Goal: Task Accomplishment & Management: Complete application form

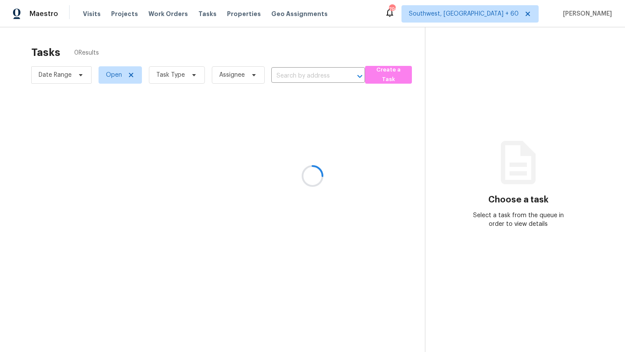
click at [247, 74] on div at bounding box center [312, 176] width 625 height 352
click at [252, 74] on div at bounding box center [312, 176] width 625 height 352
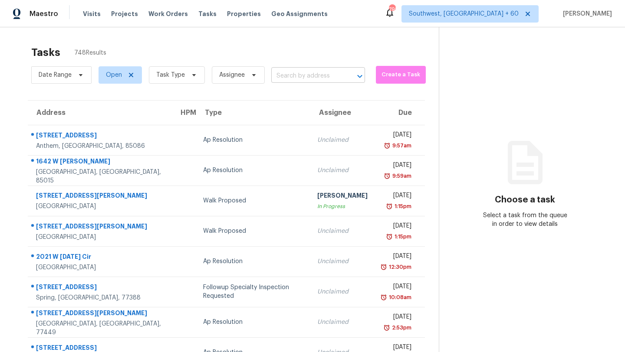
click at [292, 76] on input "text" at bounding box center [305, 75] width 69 height 13
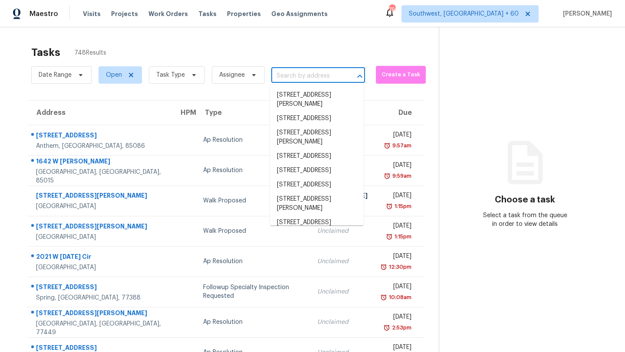
paste input "[STREET_ADDRESS]"
type input "[STREET_ADDRESS]"
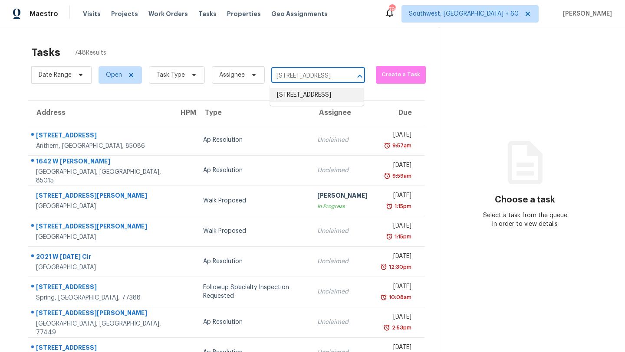
click at [292, 95] on li "[STREET_ADDRESS]" at bounding box center [317, 95] width 94 height 14
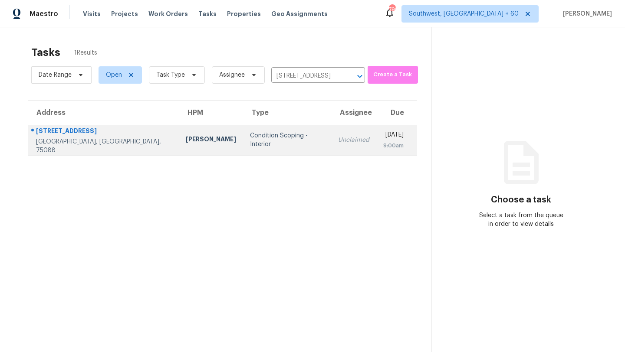
click at [383, 147] on div "9:00am" at bounding box center [393, 145] width 20 height 9
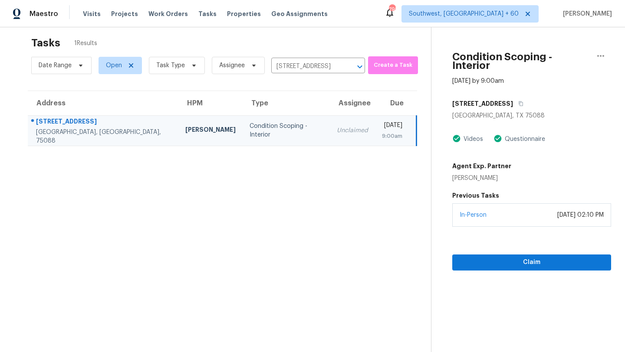
scroll to position [27, 0]
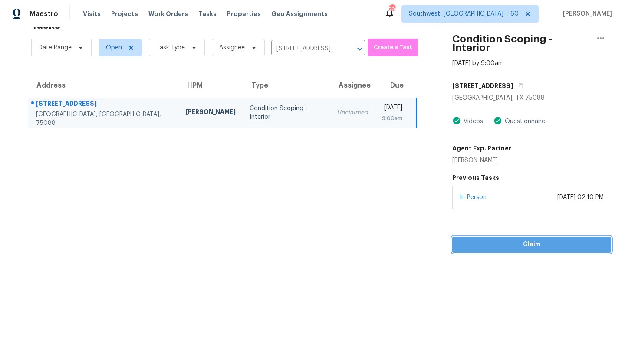
click at [515, 240] on span "Claim" at bounding box center [531, 245] width 145 height 11
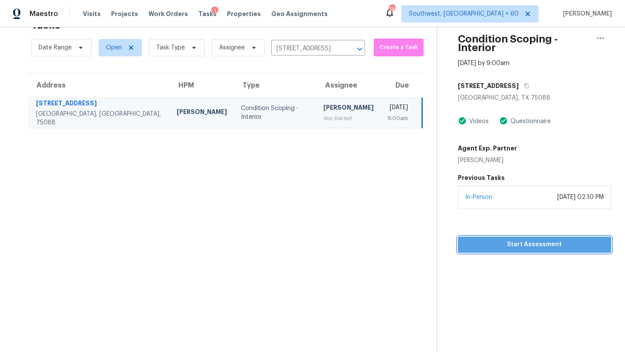
click at [525, 240] on span "Start Assessment" at bounding box center [534, 245] width 139 height 11
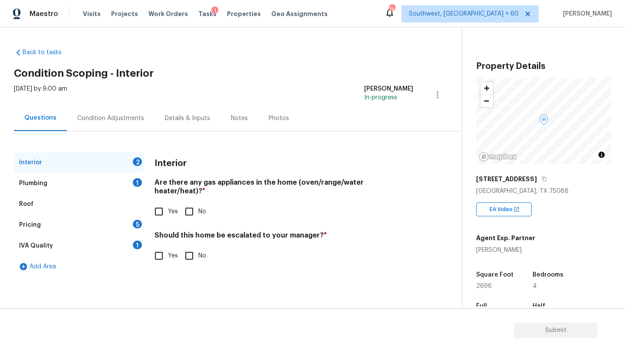
click at [161, 203] on input "Yes" at bounding box center [159, 212] width 18 height 18
checkbox input "true"
click at [189, 247] on input "No" at bounding box center [189, 256] width 18 height 18
checkbox input "true"
click at [51, 179] on div "Plumbing 1" at bounding box center [79, 183] width 130 height 21
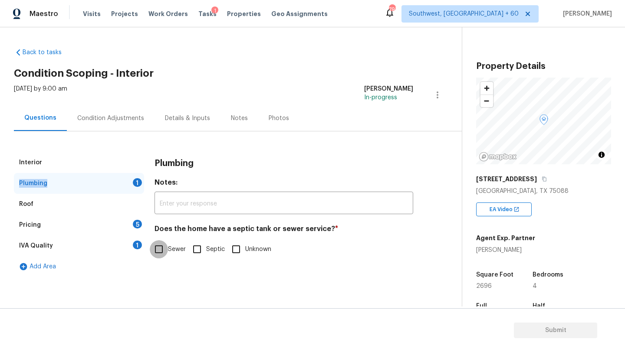
click at [159, 251] on input "Sewer" at bounding box center [159, 249] width 18 height 18
checkbox input "true"
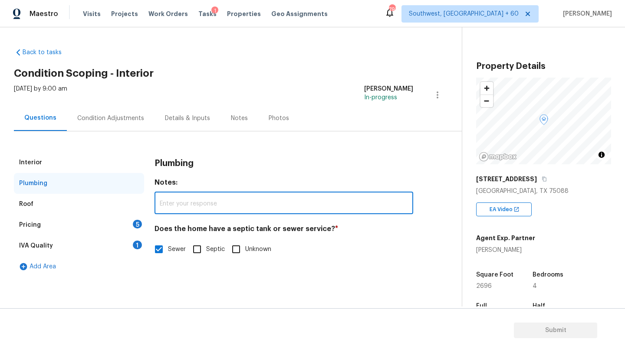
click at [182, 211] on input "text" at bounding box center [283, 204] width 259 height 20
paste input "Sewer"
type input "Sewer"
click at [39, 246] on div "IVA Quality" at bounding box center [36, 246] width 34 height 9
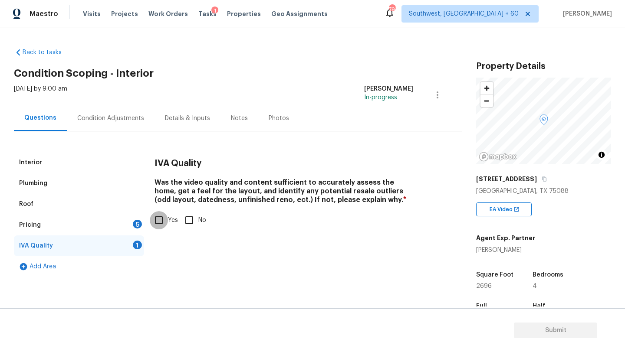
click at [159, 220] on input "Yes" at bounding box center [159, 220] width 18 height 18
checkbox input "true"
click at [109, 223] on div "Pricing 5" at bounding box center [79, 225] width 130 height 21
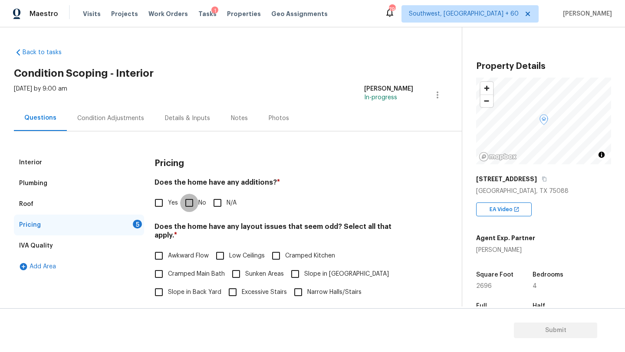
click at [188, 204] on input "No" at bounding box center [189, 203] width 18 height 18
checkbox input "true"
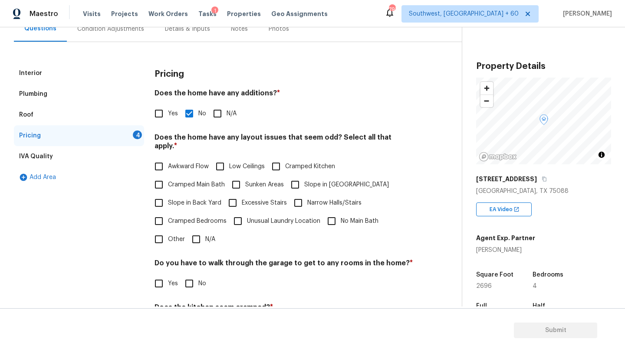
scroll to position [102, 0]
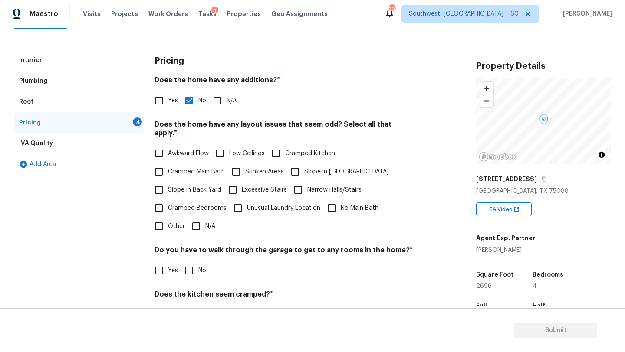
click at [200, 218] on input "N/A" at bounding box center [196, 226] width 18 height 18
checkbox input "true"
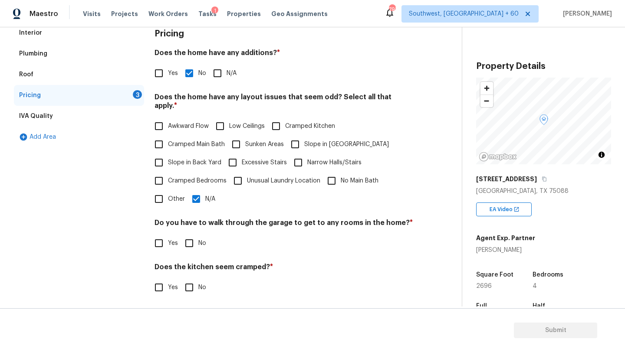
scroll to position [155, 0]
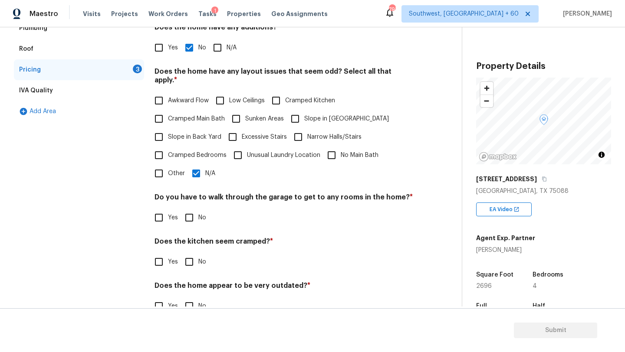
click at [187, 210] on input "No" at bounding box center [189, 218] width 18 height 18
checkbox input "true"
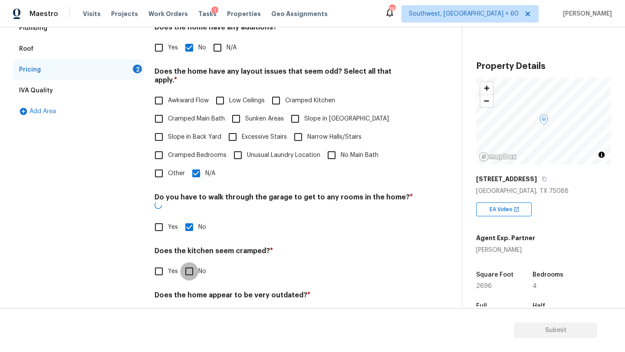
click at [189, 263] on input "No" at bounding box center [189, 272] width 18 height 18
checkbox input "true"
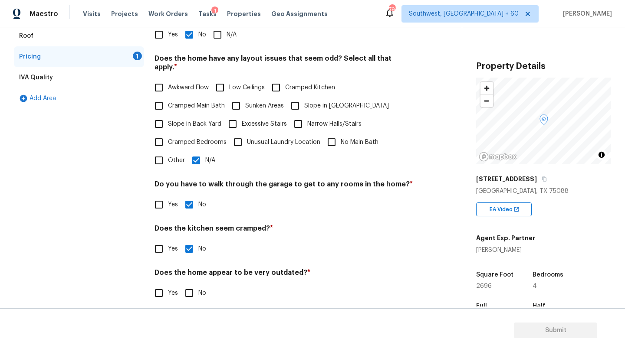
click at [188, 285] on input "No" at bounding box center [189, 293] width 18 height 18
checkbox input "true"
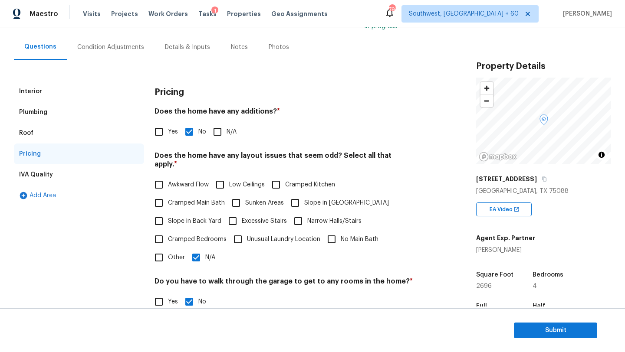
scroll to position [38, 0]
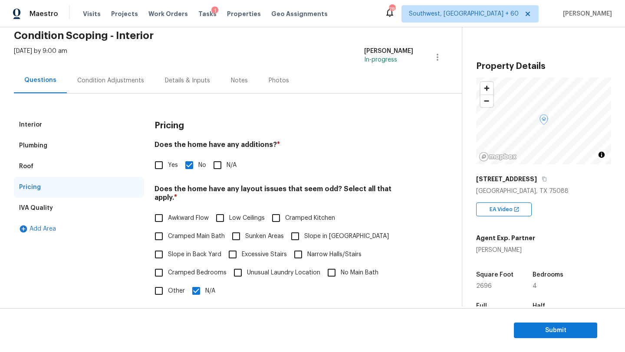
click at [106, 75] on div "Condition Adjustments" at bounding box center [111, 81] width 88 height 26
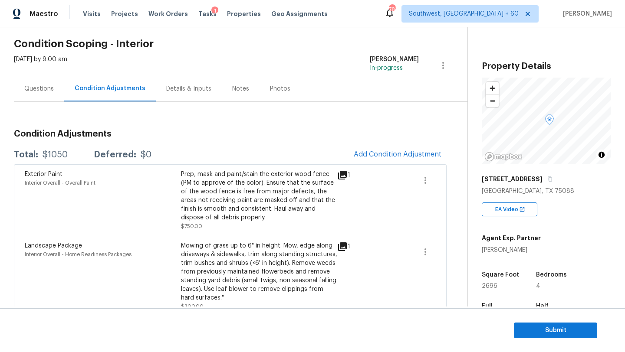
scroll to position [43, 0]
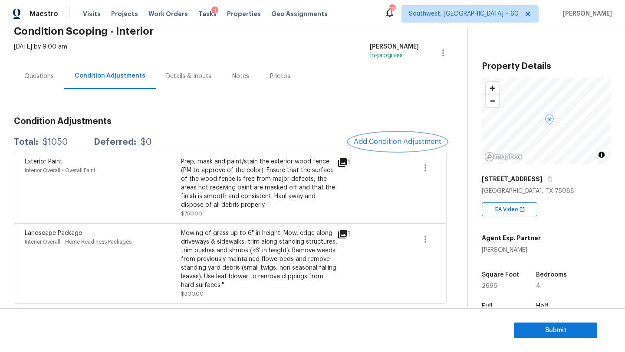
click at [403, 145] on span "Add Condition Adjustment" at bounding box center [398, 142] width 88 height 8
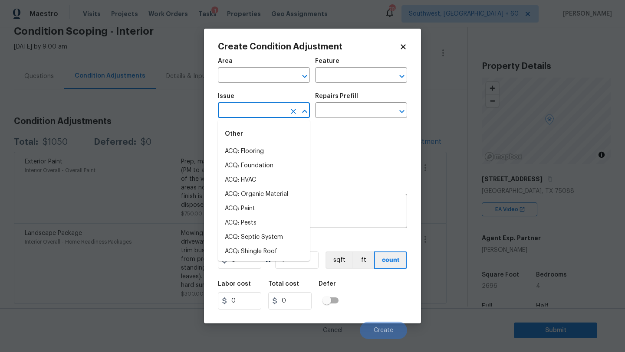
click at [249, 113] on input "text" at bounding box center [252, 111] width 68 height 13
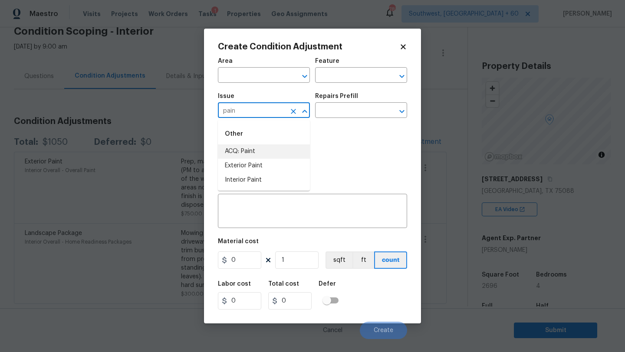
click at [253, 152] on li "ACQ: Paint" at bounding box center [264, 151] width 92 height 14
type input "ACQ: Paint"
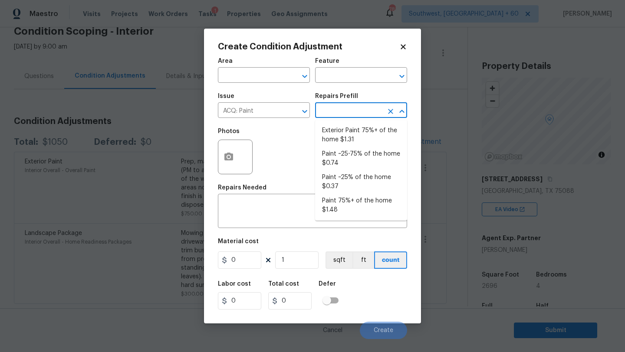
click at [328, 112] on input "text" at bounding box center [349, 111] width 68 height 13
click at [347, 210] on li "Paint 75%+ of the home $1.48" at bounding box center [361, 205] width 92 height 23
type input "Acquisition"
type textarea "Acquisition Scope: 75%+ of the home will likely require interior paint"
type input "1.48"
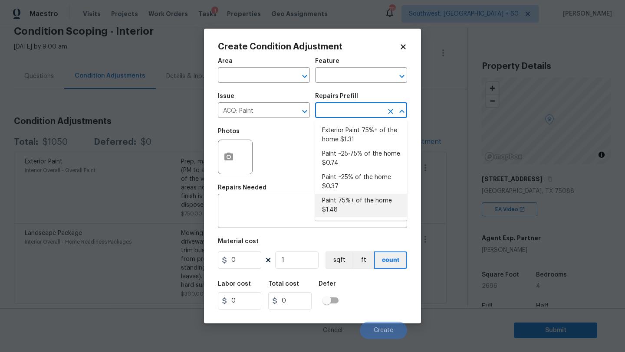
type input "1.48"
click at [352, 105] on input "text" at bounding box center [349, 111] width 68 height 13
click at [341, 210] on li "Paint 75%+ of the home $1.48" at bounding box center [361, 205] width 92 height 23
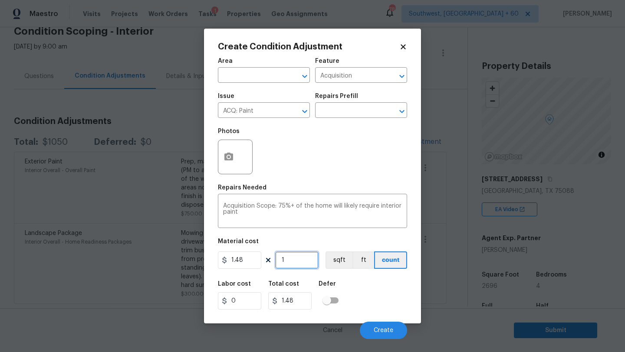
click at [306, 263] on input "1" at bounding box center [296, 260] width 43 height 17
paste input "2696"
type input "12696"
type input "18790.08"
click at [285, 261] on input "12696" at bounding box center [296, 260] width 43 height 17
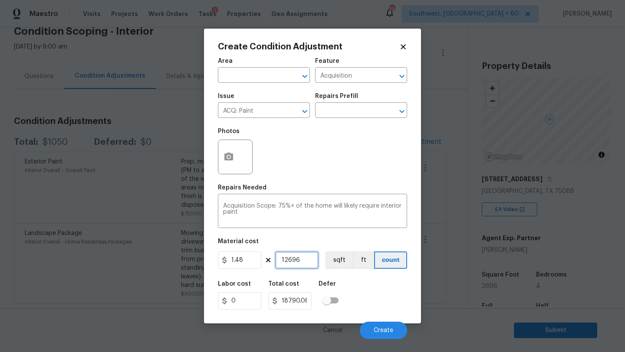
type input "2696"
type input "3990.08"
type input "2696"
click at [235, 157] on button "button" at bounding box center [228, 157] width 21 height 34
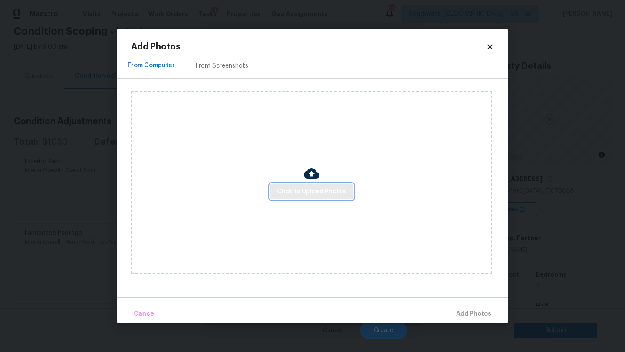
click at [319, 190] on span "Click to Upload Photos" at bounding box center [311, 192] width 69 height 11
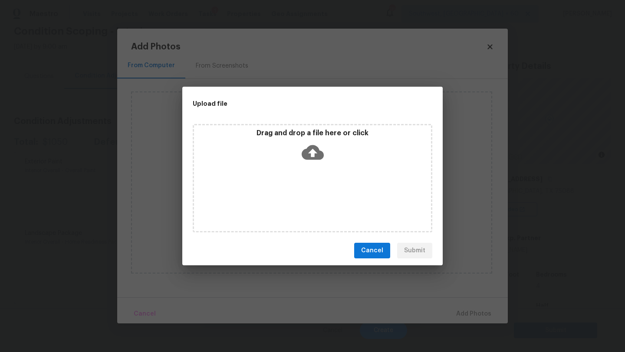
click at [314, 153] on icon at bounding box center [313, 152] width 22 height 22
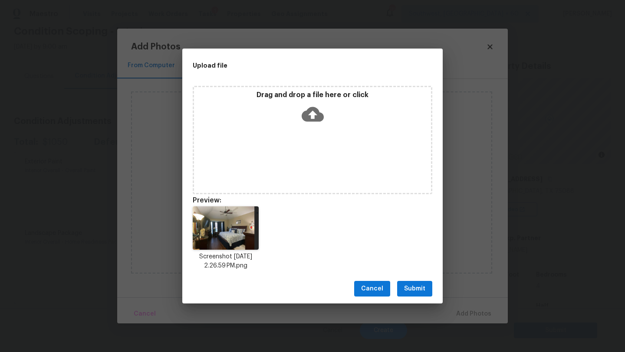
click at [413, 289] on span "Submit" at bounding box center [414, 289] width 21 height 11
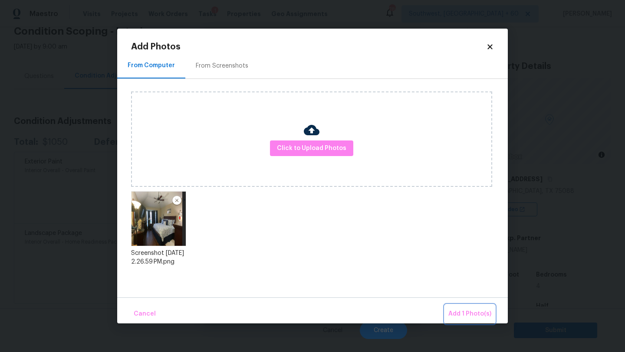
click at [463, 312] on span "Add 1 Photo(s)" at bounding box center [469, 314] width 43 height 11
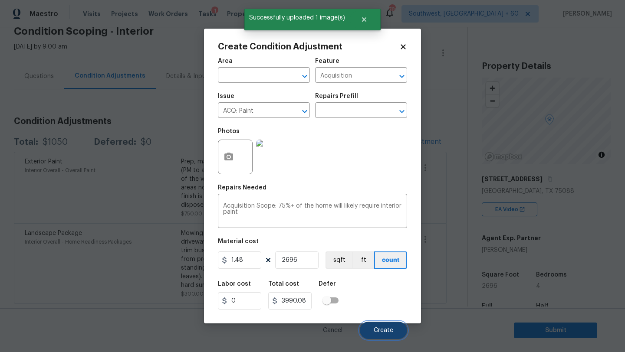
click at [385, 332] on span "Create" at bounding box center [384, 331] width 20 height 7
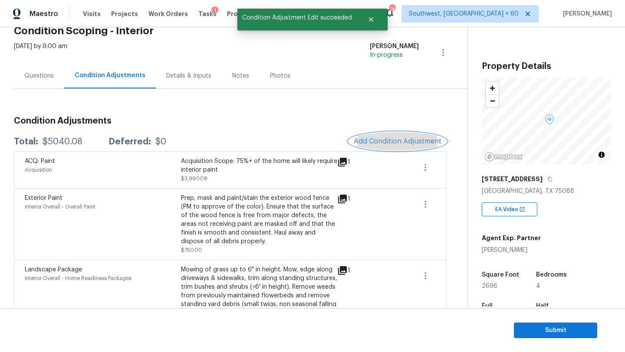
click at [407, 135] on button "Add Condition Adjustment" at bounding box center [397, 141] width 98 height 18
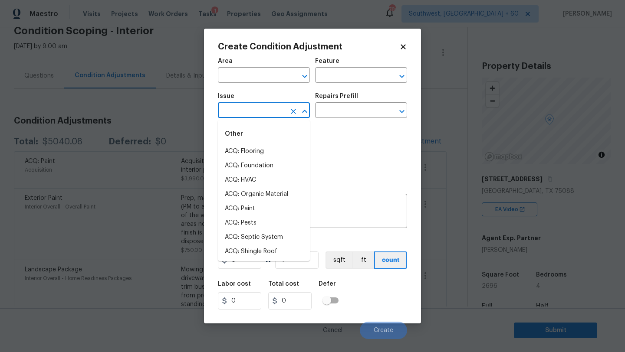
click at [249, 112] on input "text" at bounding box center [252, 111] width 68 height 13
click at [255, 154] on li "ACQ: Flooring" at bounding box center [264, 151] width 92 height 14
type input "ACQ: Flooring"
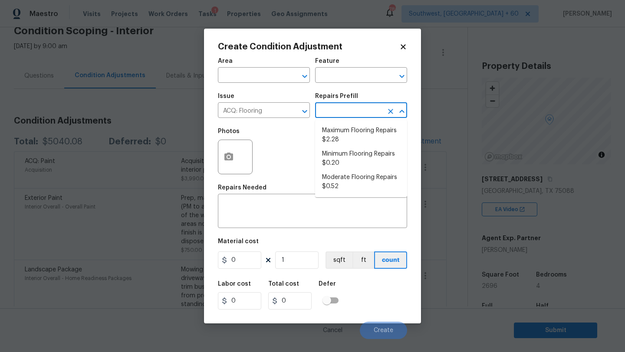
click at [363, 111] on input "text" at bounding box center [349, 111] width 68 height 13
click at [346, 157] on li "Minimum Flooring Repairs $0.20" at bounding box center [361, 158] width 92 height 23
type input "Acquisition"
type textarea "Acquisition Scope: Minimum flooring repairs"
type input "0.2"
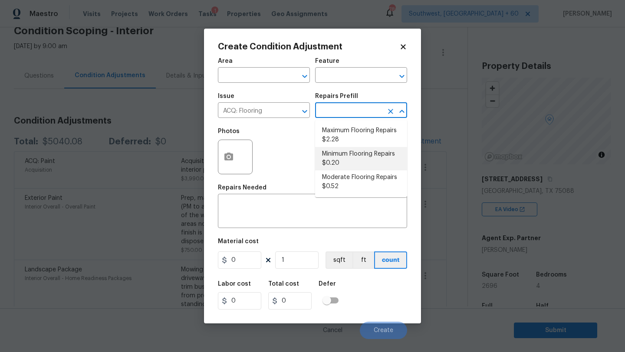
type input "0.2"
click at [285, 263] on input "1" at bounding box center [296, 260] width 43 height 17
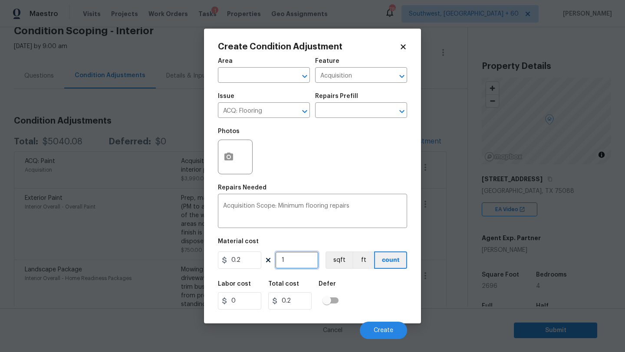
type input "0"
paste input "2696"
type input "2696"
type input "539.2"
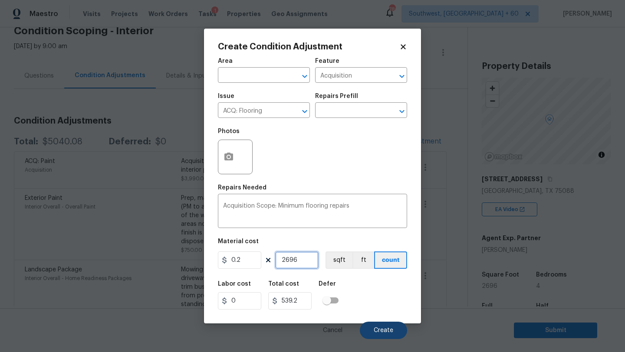
type input "2696"
click at [365, 328] on button "Create" at bounding box center [383, 330] width 47 height 17
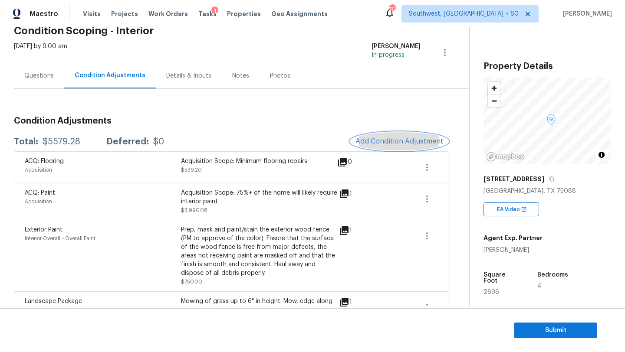
click at [402, 142] on span "Add Condition Adjustment" at bounding box center [399, 142] width 88 height 8
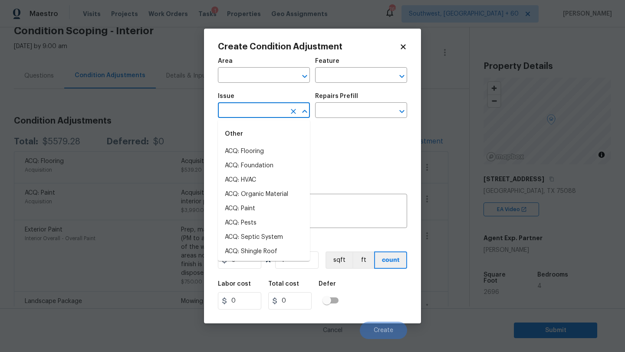
click at [258, 112] on input "text" at bounding box center [252, 111] width 68 height 13
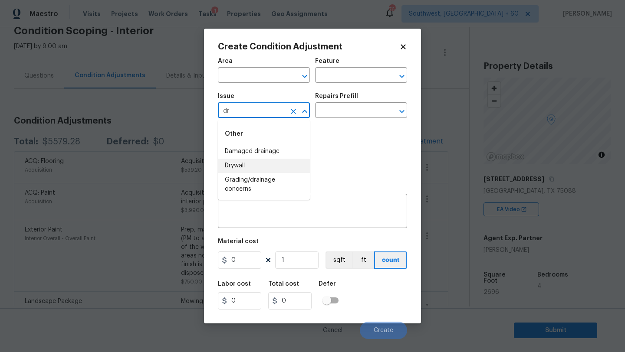
click at [251, 165] on li "Drywall" at bounding box center [264, 166] width 92 height 14
type input "Drywall"
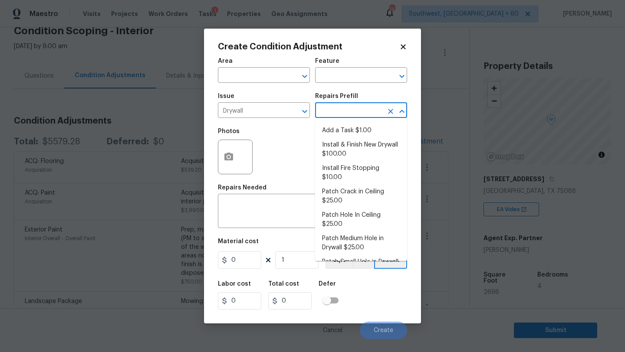
click at [354, 114] on input "text" at bounding box center [349, 111] width 68 height 13
click at [338, 145] on li "Install & Finish New Drywall $100.00" at bounding box center [361, 149] width 92 height 23
type input "Walls and Ceiling"
type textarea "Remove the existing damaged drywall and replace with new. Ensure that the new d…"
type input "100"
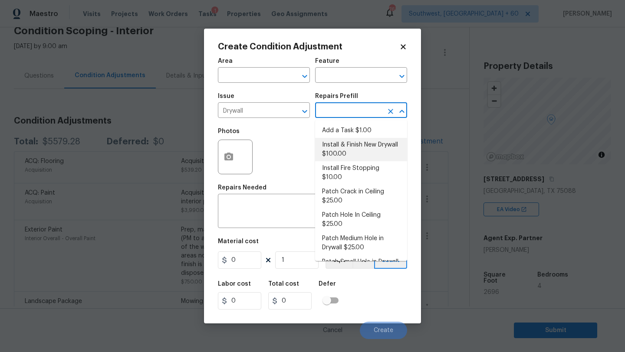
type input "100"
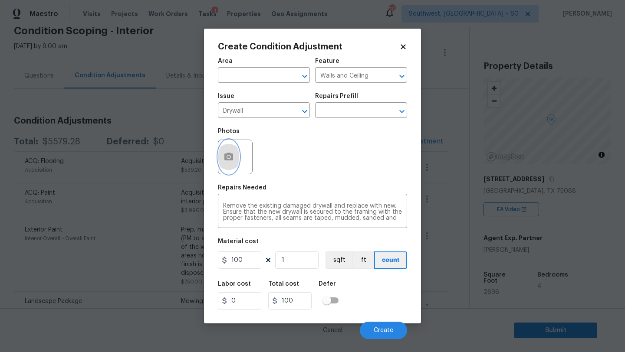
click at [234, 162] on button "button" at bounding box center [228, 157] width 21 height 34
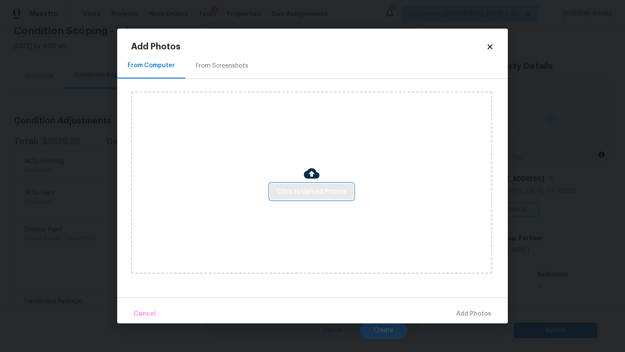
click at [324, 197] on button "Click to Upload Photos" at bounding box center [311, 192] width 83 height 16
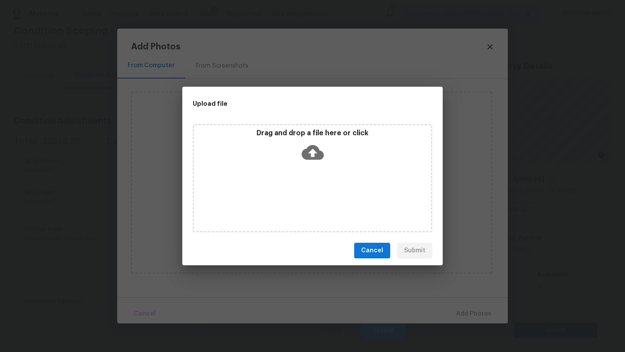
click at [318, 148] on icon at bounding box center [313, 152] width 22 height 15
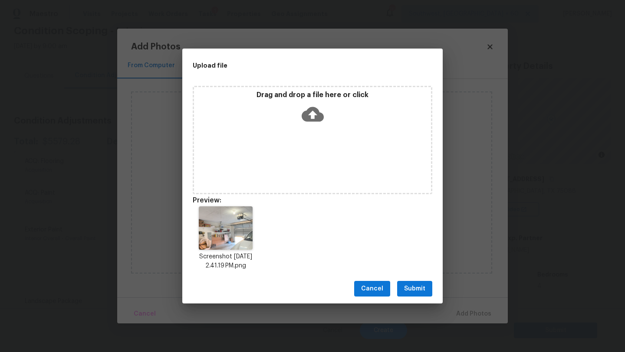
click at [420, 295] on button "Submit" at bounding box center [414, 289] width 35 height 16
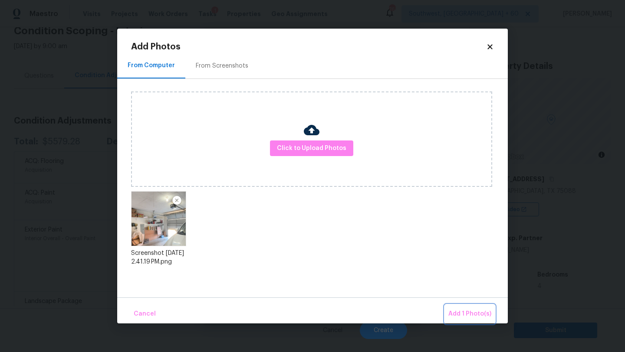
click at [463, 314] on span "Add 1 Photo(s)" at bounding box center [469, 314] width 43 height 11
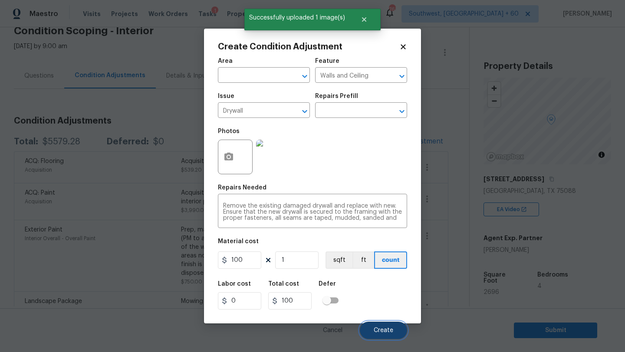
click at [379, 328] on span "Create" at bounding box center [384, 331] width 20 height 7
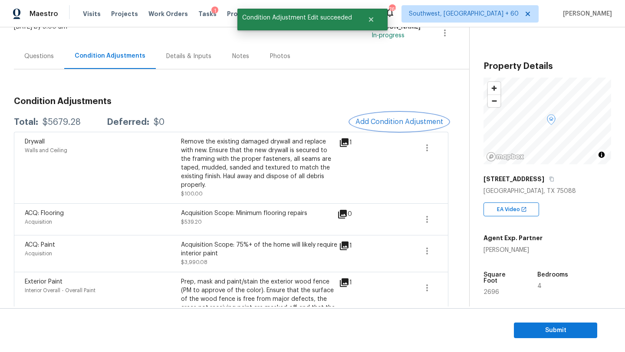
scroll to position [53, 0]
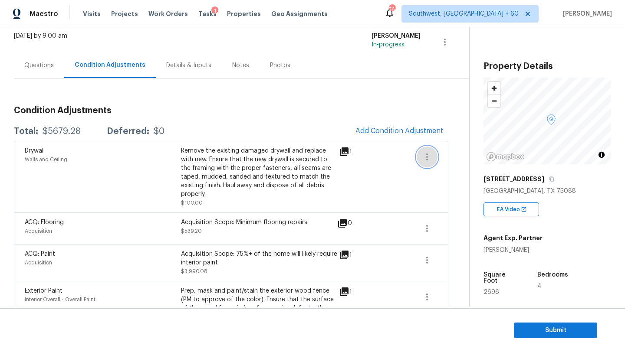
click at [427, 155] on icon "button" at bounding box center [427, 157] width 10 height 10
click at [409, 100] on div "Condition Adjustments Total: $5679.28 Deferred: $0 Add Condition Adjustment Dry…" at bounding box center [231, 266] width 434 height 334
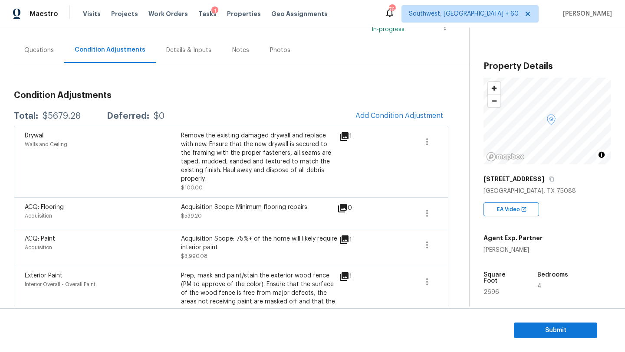
scroll to position [84, 0]
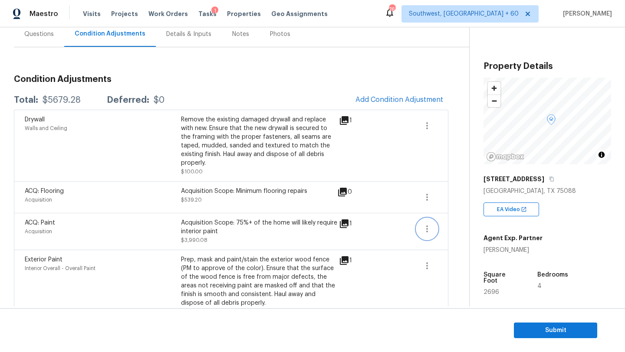
click at [426, 226] on icon "button" at bounding box center [427, 229] width 2 height 7
click at [456, 219] on div "Edit" at bounding box center [477, 219] width 68 height 9
click at [450, 244] on body "Maestro Visits Projects Work Orders Tasks 1 Properties Geo Assignments [GEOGRAP…" at bounding box center [312, 176] width 625 height 352
click at [430, 192] on icon "button" at bounding box center [427, 197] width 10 height 10
click at [464, 188] on div "Edit" at bounding box center [477, 187] width 68 height 9
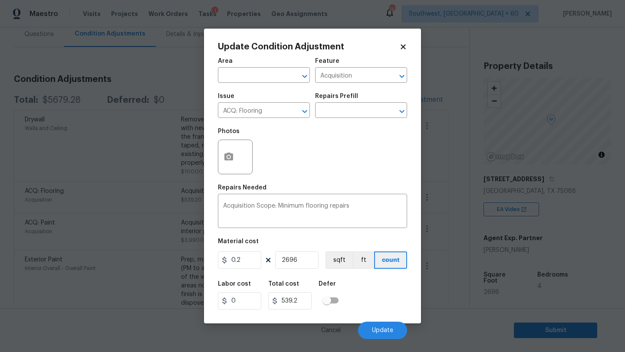
click at [450, 230] on body "Maestro Visits Projects Work Orders Tasks 1 Properties Geo Assignments [GEOGRAP…" at bounding box center [312, 176] width 625 height 352
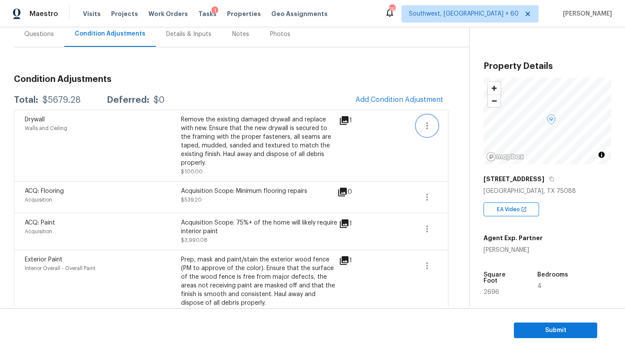
click at [427, 128] on icon "button" at bounding box center [427, 126] width 10 height 10
click at [459, 124] on div "Edit" at bounding box center [477, 124] width 68 height 9
click at [451, 165] on body "Maestro Visits Projects Work Orders Tasks 1 Properties Geo Assignments [GEOGRAP…" at bounding box center [312, 176] width 625 height 352
click at [56, 39] on div "Questions" at bounding box center [39, 34] width 50 height 26
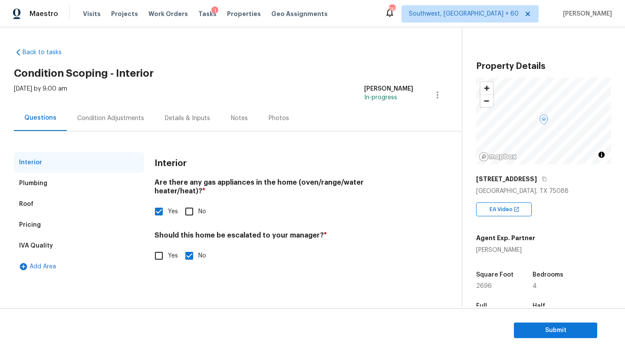
click at [102, 123] on div "Condition Adjustments" at bounding box center [111, 118] width 88 height 26
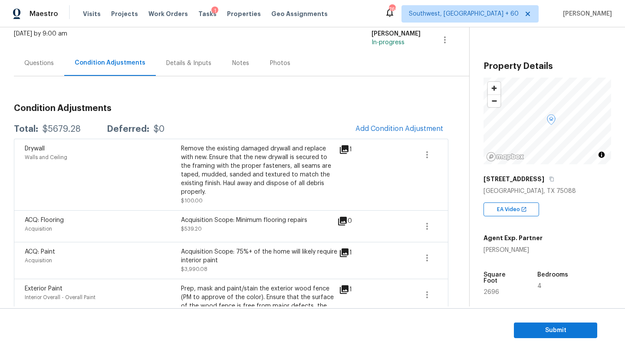
scroll to position [94, 0]
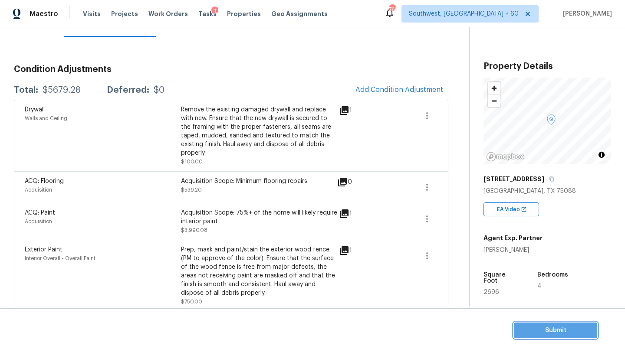
click at [537, 332] on span "Submit" at bounding box center [555, 330] width 69 height 11
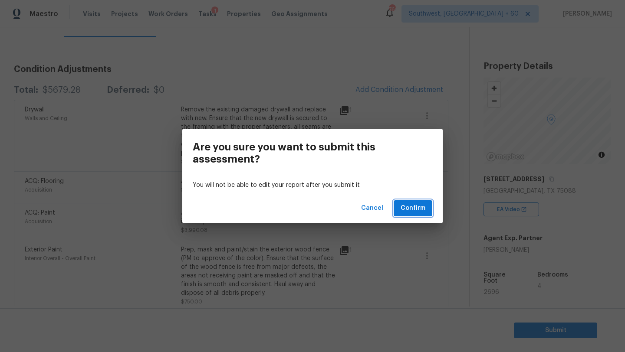
click at [411, 207] on span "Confirm" at bounding box center [412, 208] width 25 height 11
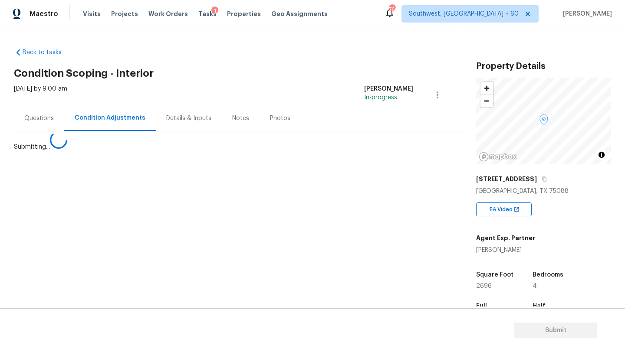
scroll to position [0, 0]
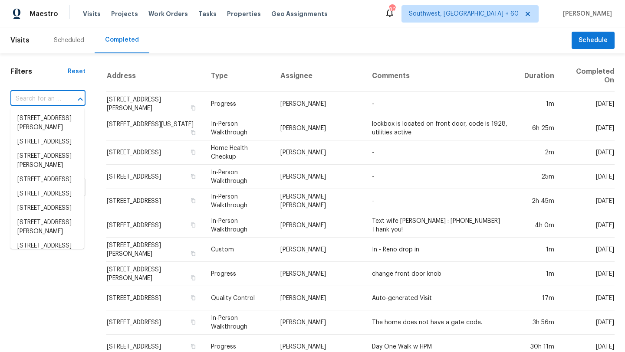
click at [60, 99] on input "text" at bounding box center [35, 98] width 51 height 13
paste input "[STREET_ADDRESS]"
type input "[STREET_ADDRESS]"
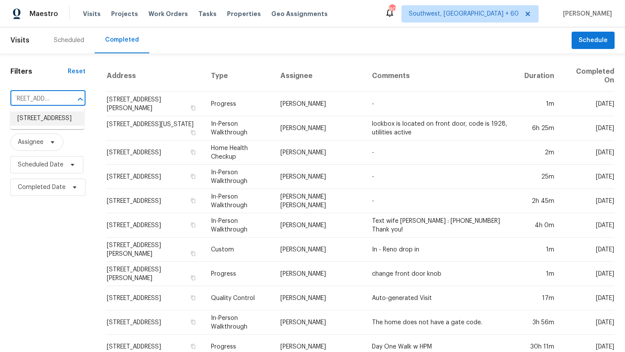
click at [53, 118] on li "[STREET_ADDRESS]" at bounding box center [47, 119] width 74 height 14
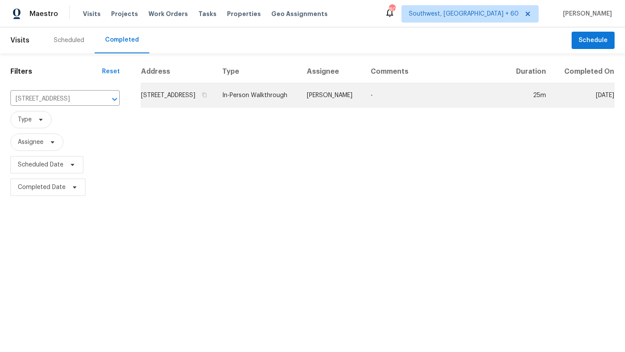
click at [215, 103] on td "[STREET_ADDRESS]" at bounding box center [178, 95] width 75 height 24
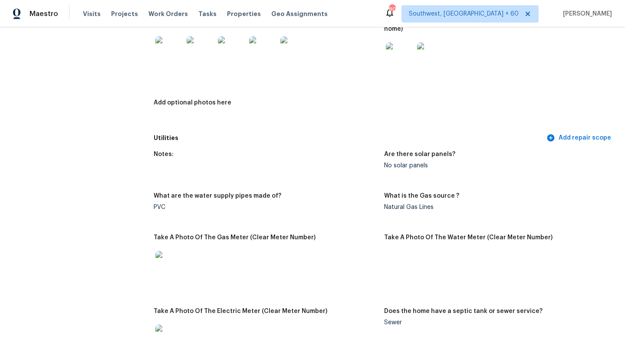
scroll to position [522, 0]
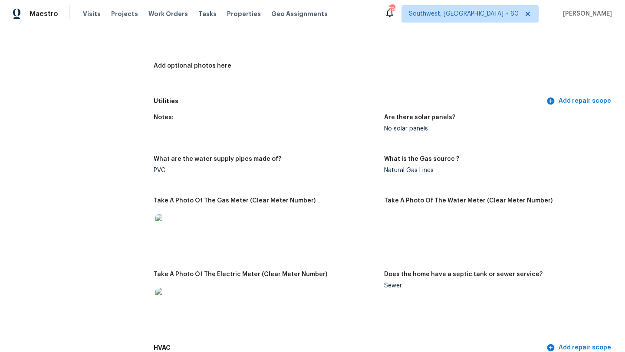
click at [391, 283] on div "Sewer" at bounding box center [495, 286] width 223 height 6
copy div "Sewer"
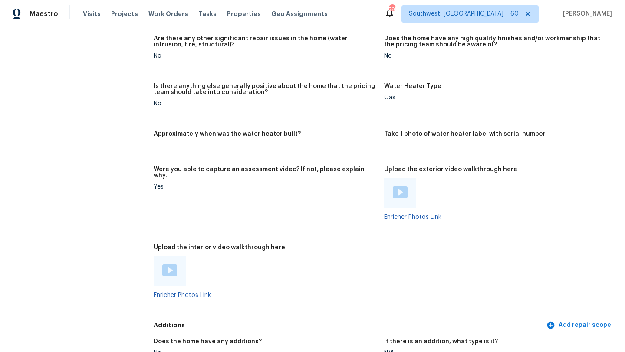
scroll to position [1681, 0]
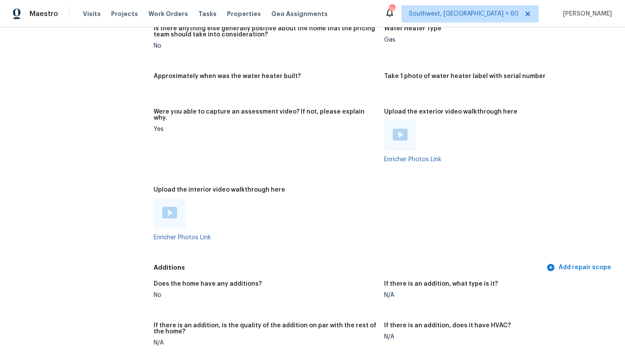
click at [401, 129] on img at bounding box center [400, 135] width 15 height 12
click at [168, 207] on div at bounding box center [169, 213] width 15 height 13
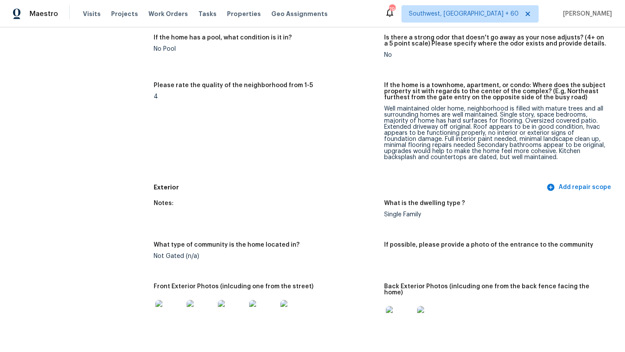
scroll to position [214, 0]
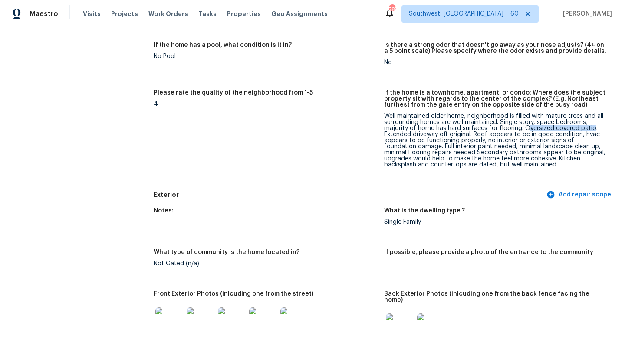
drag, startPoint x: 535, startPoint y: 128, endPoint x: 589, endPoint y: 128, distance: 53.4
click at [589, 128] on div "Well maintained older home, neighborhood is filled with mature trees and all su…" at bounding box center [495, 140] width 223 height 55
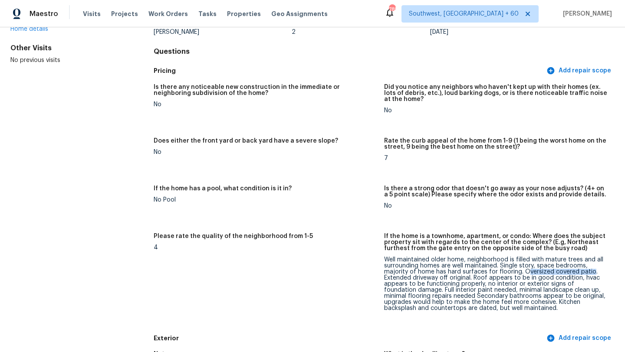
scroll to position [0, 0]
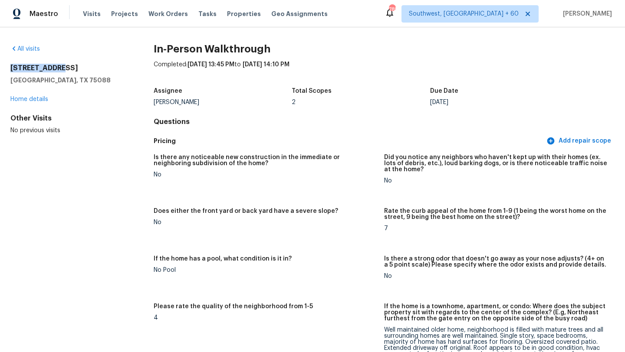
drag, startPoint x: 10, startPoint y: 72, endPoint x: 75, endPoint y: 72, distance: 64.2
click at [75, 72] on h2 "[STREET_ADDRESS]" at bounding box center [67, 68] width 115 height 9
copy h2 "[STREET_ADDRESS]"
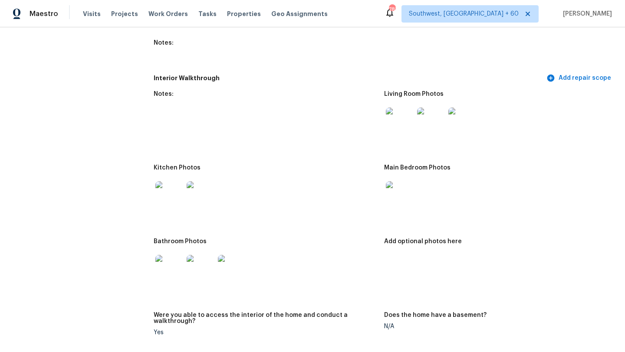
scroll to position [1028, 0]
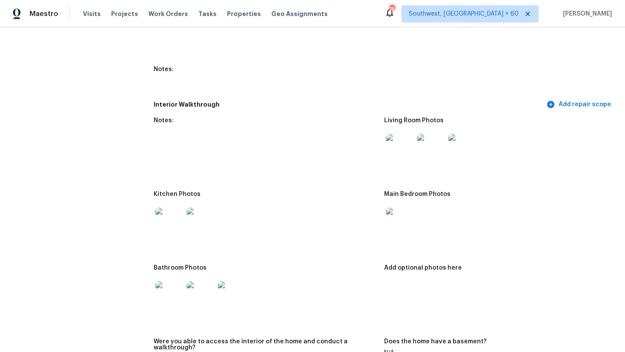
click at [400, 216] on img at bounding box center [400, 222] width 28 height 28
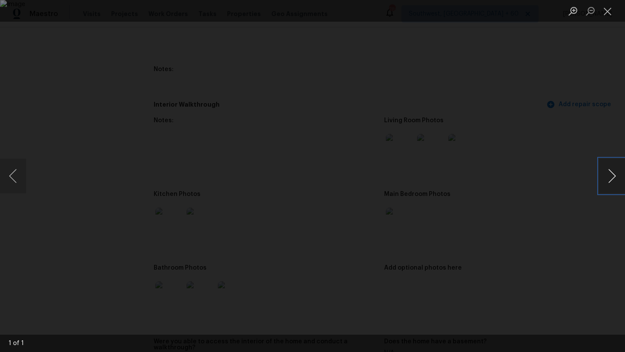
click at [624, 168] on button "Next image" at bounding box center [612, 176] width 26 height 35
click at [594, 114] on div "Lightbox" at bounding box center [312, 176] width 625 height 352
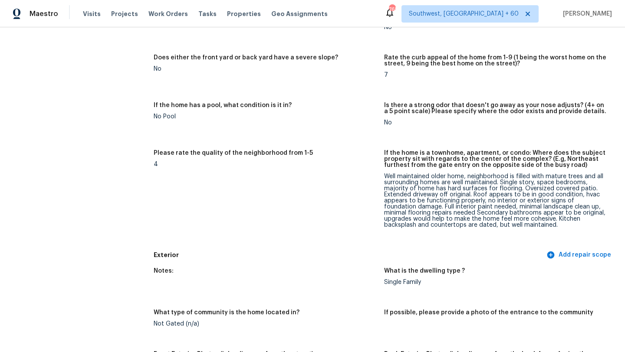
scroll to position [154, 0]
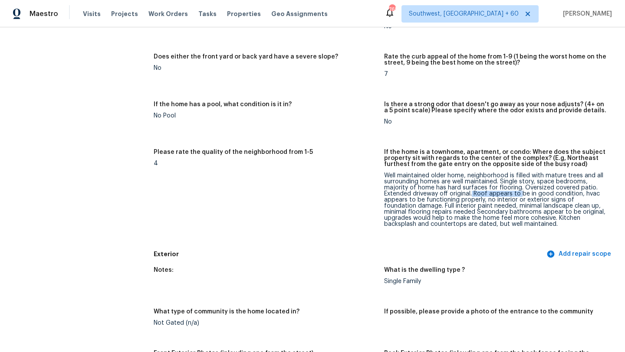
drag, startPoint x: 472, startPoint y: 194, endPoint x: 523, endPoint y: 193, distance: 51.6
click at [523, 193] on div "Well maintained older home, neighborhood is filled with mature trees and all su…" at bounding box center [495, 200] width 223 height 55
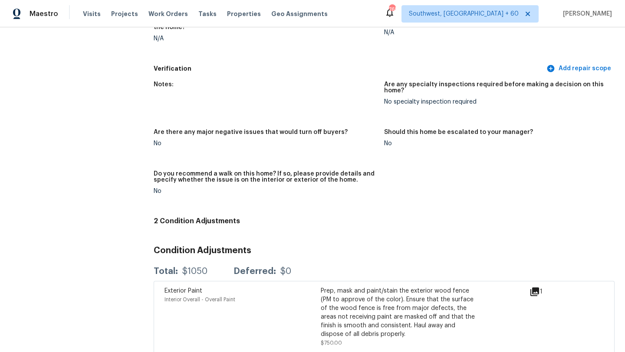
scroll to position [2077, 0]
